Goal: Information Seeking & Learning: Check status

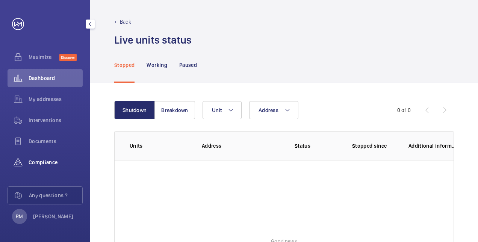
scroll to position [38, 0]
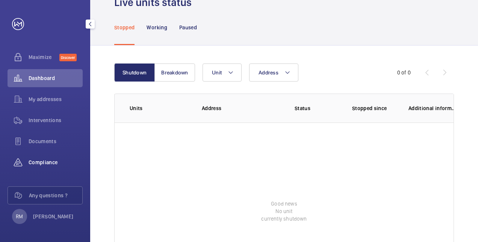
click at [42, 163] on span "Compliance" at bounding box center [56, 163] width 54 height 8
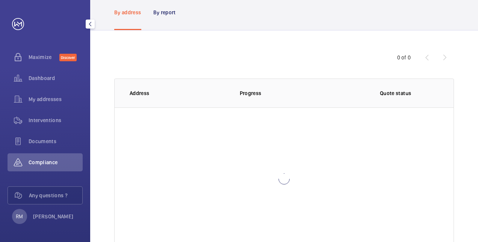
scroll to position [23, 0]
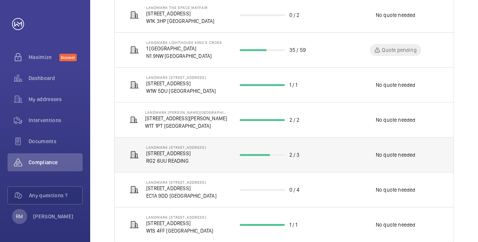
scroll to position [165, 0]
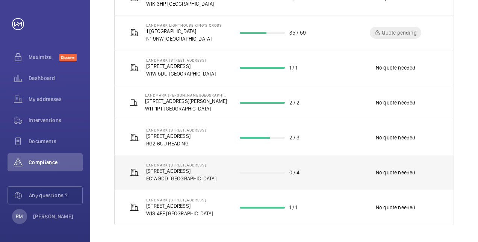
click at [183, 177] on p "EC1A 9DD [GEOGRAPHIC_DATA]" at bounding box center [181, 179] width 70 height 8
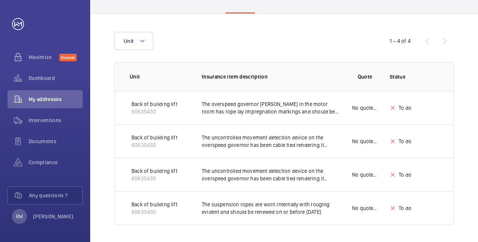
scroll to position [83, 0]
click at [260, 206] on p "The suspension ropes are worn internally with rouging evident and should be ren…" at bounding box center [271, 207] width 138 height 15
drag, startPoint x: 292, startPoint y: 202, endPoint x: 333, endPoint y: 213, distance: 42.6
click at [333, 213] on p "The suspension ropes are worn internally with rouging evident and should be ren…" at bounding box center [271, 207] width 138 height 15
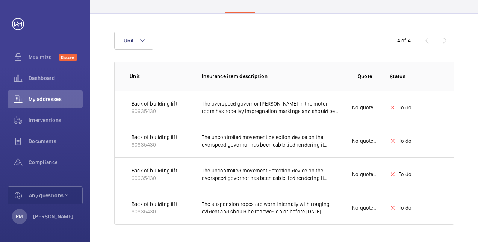
click at [331, 212] on p "The suspension ropes are worn internally with rouging evident and should be ren…" at bounding box center [271, 207] width 138 height 15
drag, startPoint x: 329, startPoint y: 211, endPoint x: 152, endPoint y: 203, distance: 177.5
click at [0, 0] on tr "Back of building lift 60635430 The suspension ropes are worn internally with ro…" at bounding box center [0, 0] width 0 height 0
drag, startPoint x: 152, startPoint y: 203, endPoint x: 225, endPoint y: 221, distance: 75.4
click at [205, 218] on td "The suspension ropes are worn internally with rouging evident and should be ren…" at bounding box center [265, 208] width 150 height 34
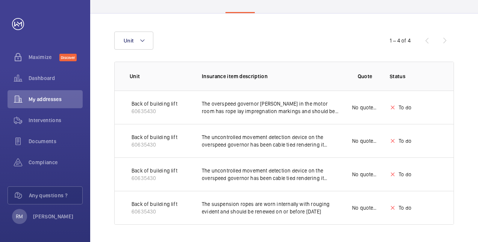
click at [181, 208] on td "Back of building lift 60635430" at bounding box center [152, 208] width 75 height 34
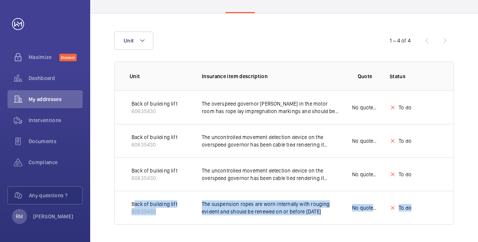
drag, startPoint x: 130, startPoint y: 200, endPoint x: 418, endPoint y: 211, distance: 288.7
click at [0, 0] on tr "Back of building lift 60635430 The suspension ropes are worn internally with ro…" at bounding box center [0, 0] width 0 height 0
copy tr "Back of building lift 60635430 The suspension ropes are worn internally with ro…"
